Goal: Task Accomplishment & Management: Manage account settings

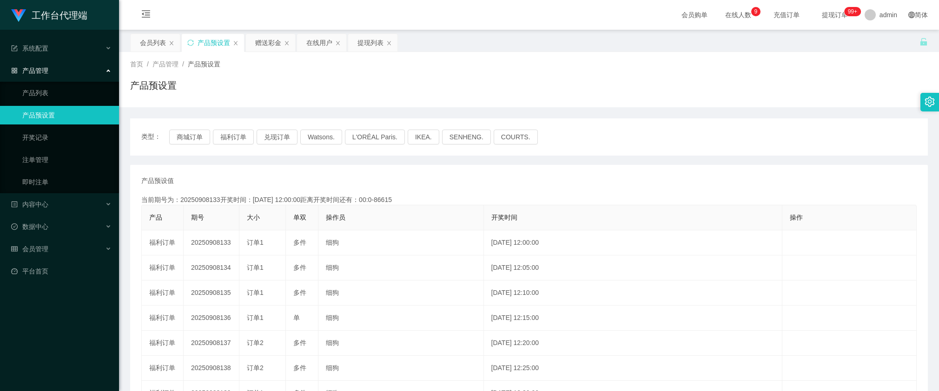
click at [266, 47] on div "赠送彩金" at bounding box center [268, 43] width 26 height 18
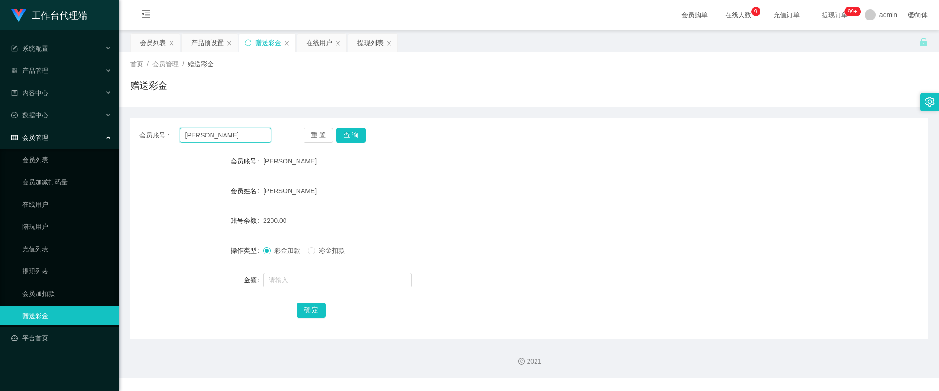
click at [219, 135] on input "[PERSON_NAME]" at bounding box center [225, 135] width 91 height 15
click at [347, 128] on button "查 询" at bounding box center [351, 135] width 30 height 15
click at [305, 282] on input "text" at bounding box center [337, 280] width 149 height 15
type input "4"
type input "5000"
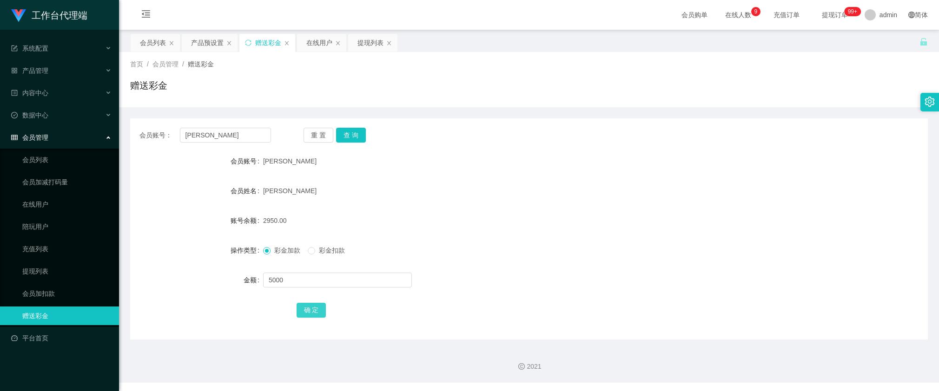
drag, startPoint x: 310, startPoint y: 309, endPoint x: 439, endPoint y: 256, distance: 139.7
click at [310, 309] on button "确 定" at bounding box center [312, 310] width 30 height 15
click at [200, 39] on div "产品预设置" at bounding box center [207, 43] width 33 height 18
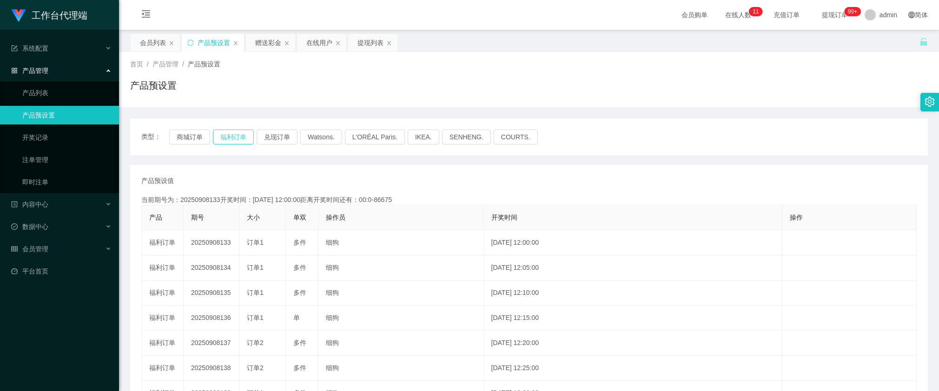
click at [235, 137] on button "福利订单" at bounding box center [233, 137] width 41 height 15
click at [272, 140] on button "兑现订单" at bounding box center [277, 137] width 41 height 15
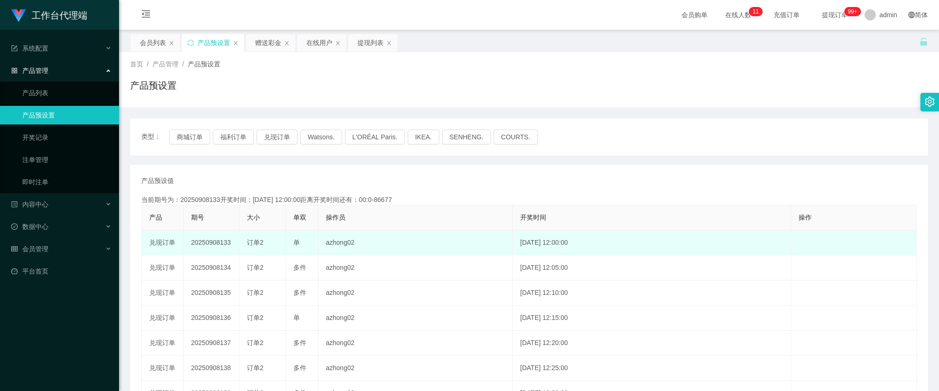
click at [197, 244] on td "20250908133" at bounding box center [212, 243] width 56 height 25
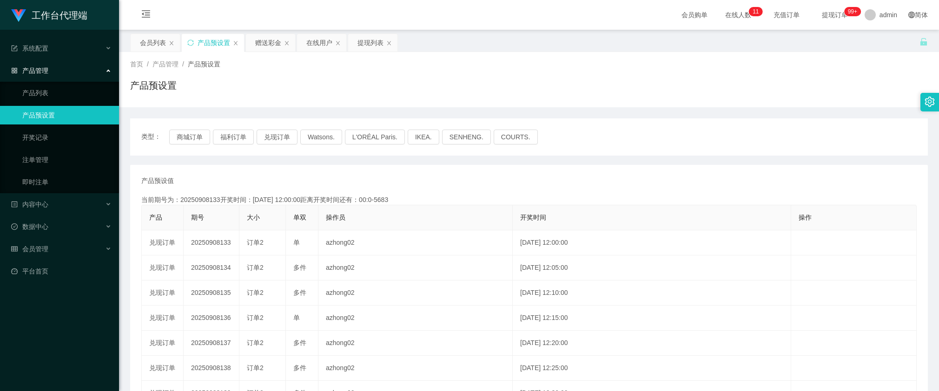
copy td "20250908133"
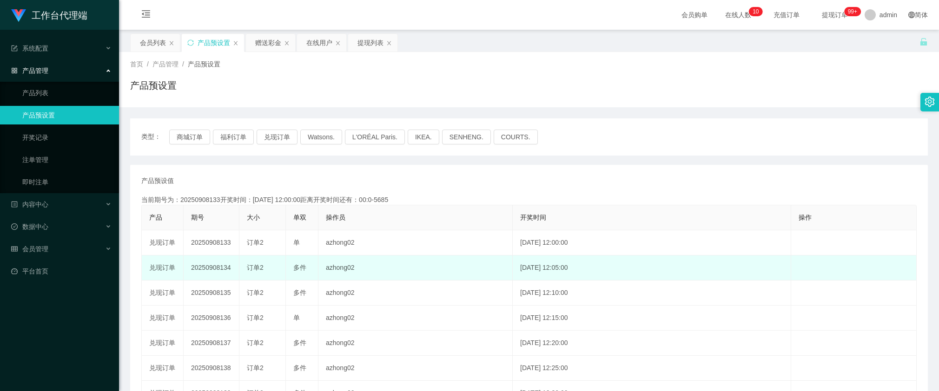
click at [202, 269] on td "20250908134" at bounding box center [212, 268] width 56 height 25
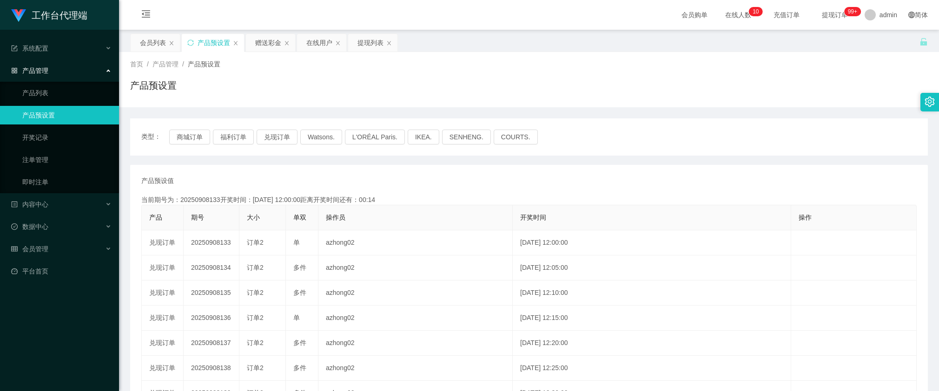
copy td "20250908134"
click at [152, 43] on div "会员列表" at bounding box center [153, 43] width 26 height 18
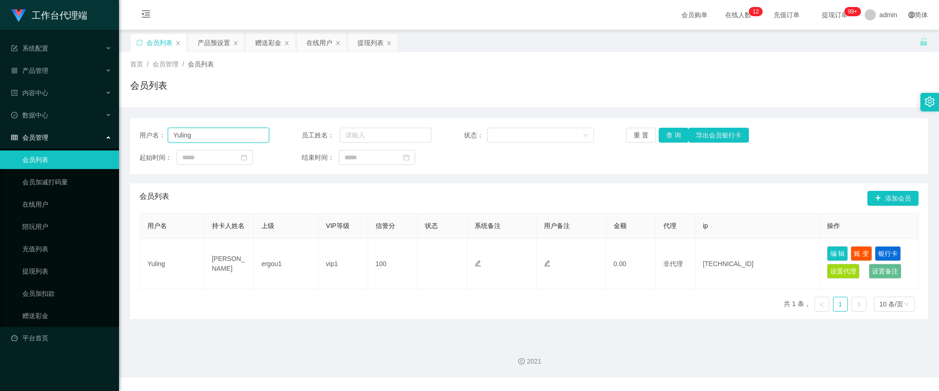
click at [222, 137] on input "Yuling" at bounding box center [218, 135] width 101 height 15
paste input "[PERSON_NAME]"
type input "[PERSON_NAME]"
click at [667, 133] on button "查 询" at bounding box center [674, 135] width 30 height 15
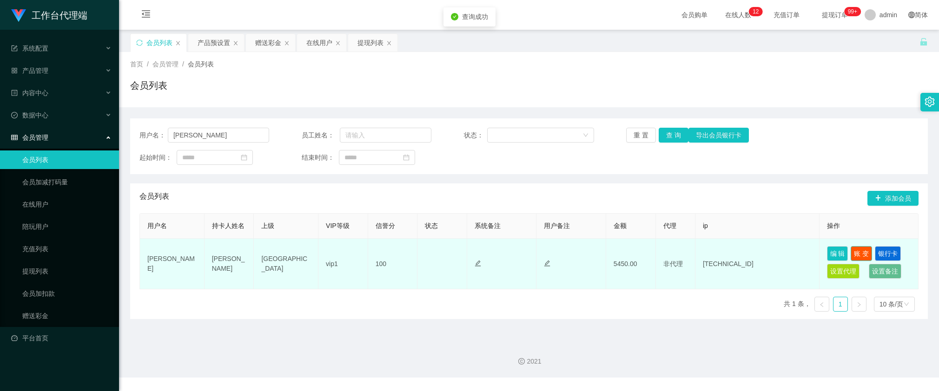
click at [863, 254] on button "账 变" at bounding box center [861, 253] width 21 height 15
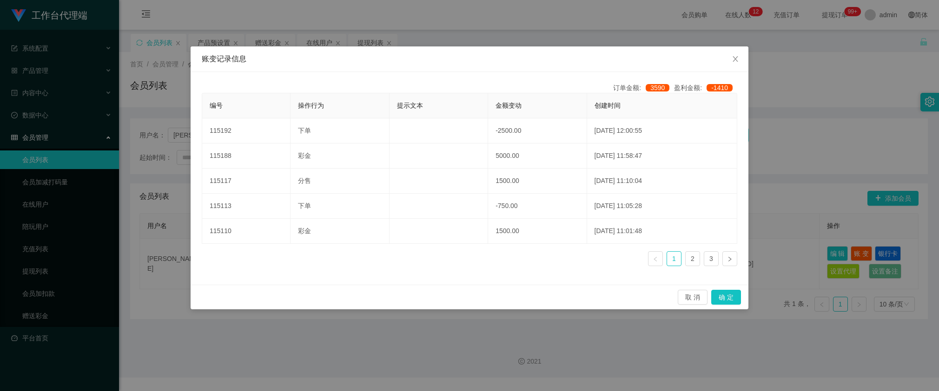
click at [790, 148] on div "账变记录信息 订单金额: 3590 盈利金额: -1410 编号 操作行为 提示文本 金额变动 创建时间 115192 下单 -2500.00 [DATE] …" at bounding box center [469, 195] width 939 height 391
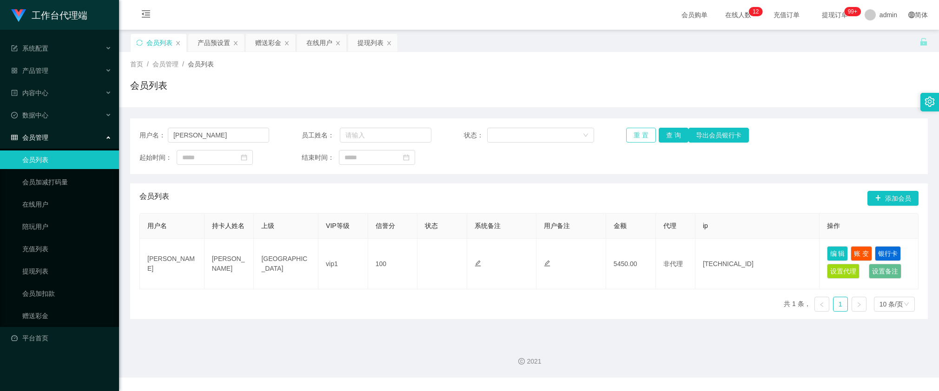
drag, startPoint x: 635, startPoint y: 134, endPoint x: 663, endPoint y: 157, distance: 36.3
click at [661, 165] on div "用户名： [PERSON_NAME] 员工姓名： 状态： 重 置 查 询 导出会员银行卡 起始时间： 结束时间：" at bounding box center [529, 147] width 798 height 56
click at [667, 140] on button "查 询" at bounding box center [674, 135] width 30 height 15
click at [862, 246] on button "账 变" at bounding box center [861, 253] width 21 height 15
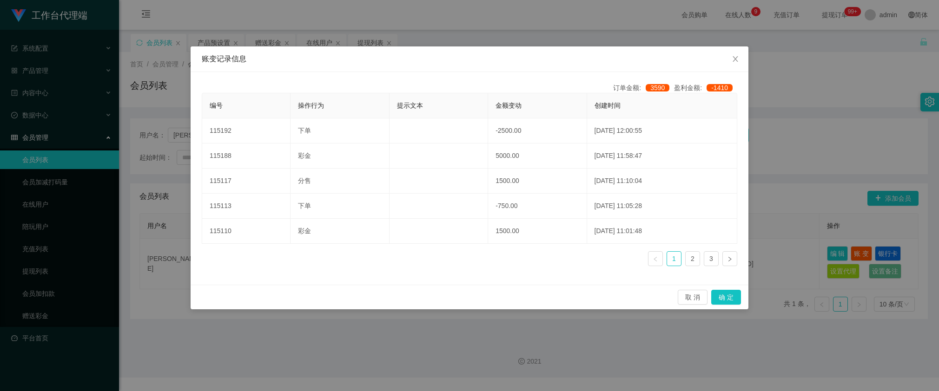
click at [311, 28] on div "账变记录信息 订单金额: 3590 盈利金额: -1410 编号 操作行为 提示文本 金额变动 创建时间 115192 下单 -2500.00 [DATE] …" at bounding box center [469, 195] width 939 height 391
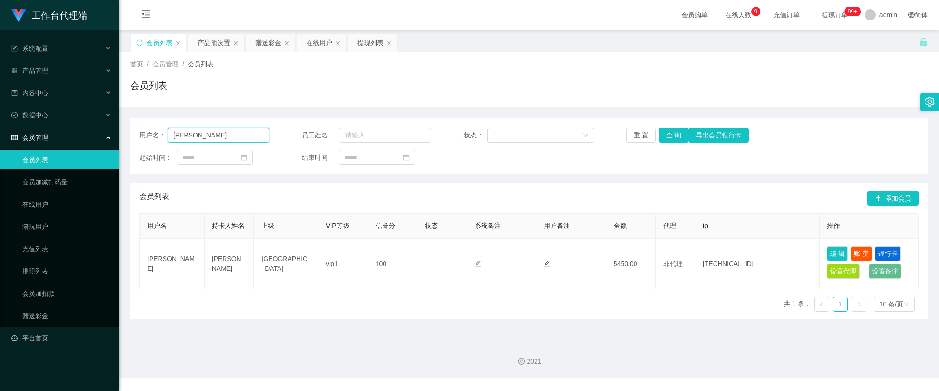
click at [251, 139] on input "[PERSON_NAME]" at bounding box center [218, 135] width 101 height 15
click at [679, 132] on button "查 询" at bounding box center [674, 135] width 30 height 15
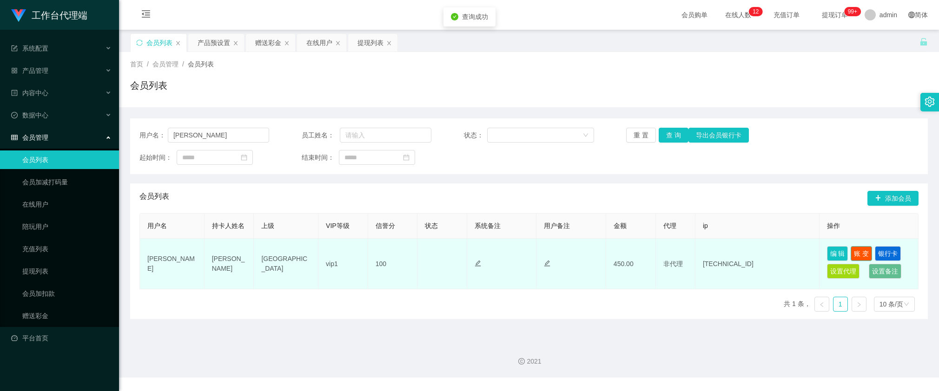
click at [857, 251] on button "账 变" at bounding box center [861, 253] width 21 height 15
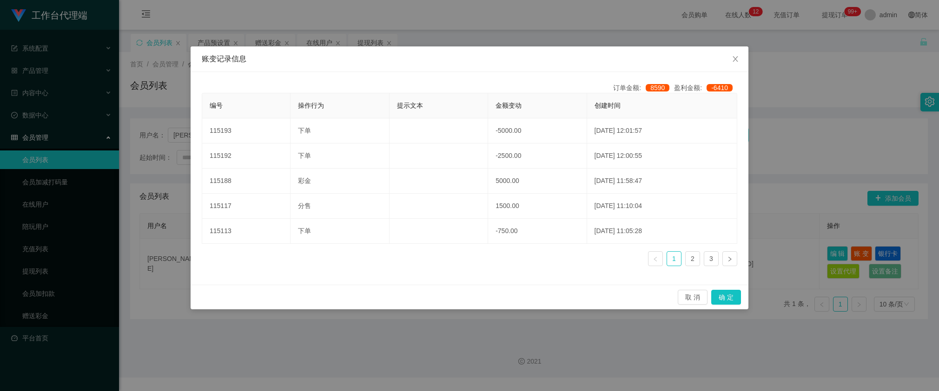
click at [779, 109] on div "账变记录信息 订单金额: 8590 盈利金额: -6410 编号 操作行为 提示文本 金额变动 创建时间 115193 下单 -5000.00 [DATE] …" at bounding box center [469, 195] width 939 height 391
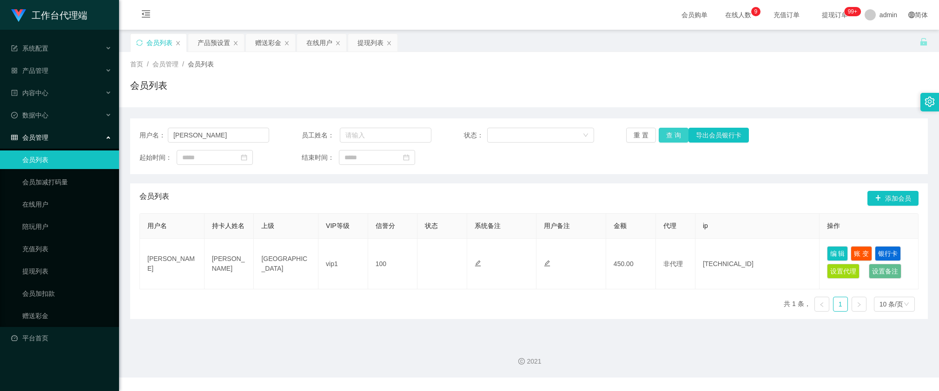
click at [666, 133] on button "查 询" at bounding box center [674, 135] width 30 height 15
